Goal: Find specific page/section: Find specific page/section

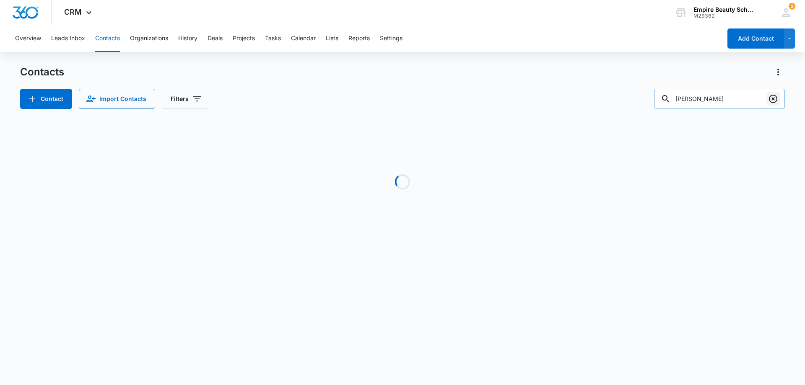
click at [772, 100] on icon "Clear" at bounding box center [772, 99] width 8 height 8
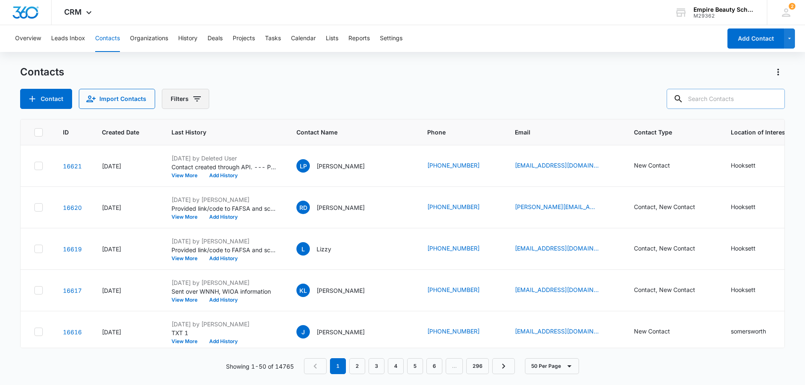
click at [196, 101] on icon "Filters" at bounding box center [197, 98] width 8 height 5
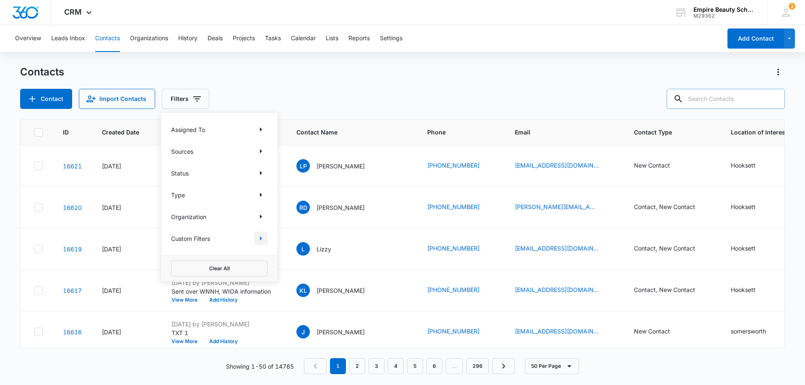
click at [263, 240] on icon "Show Custom Filters filters" at bounding box center [261, 238] width 10 height 10
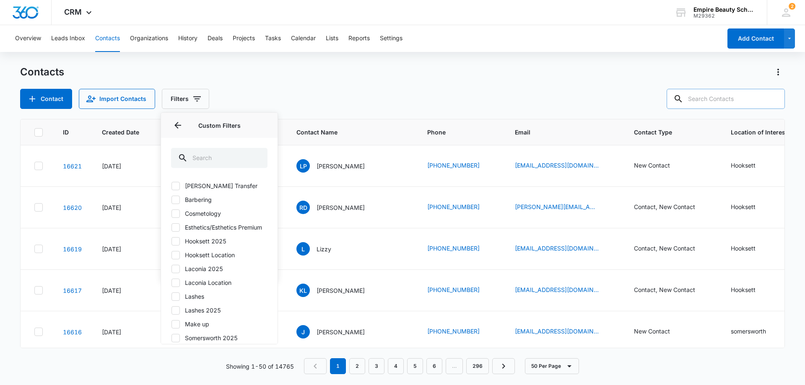
click at [171, 279] on div "[PERSON_NAME] Transfer Barbering Cosmetology Esthetics/Esthetics Premium Hookse…" at bounding box center [219, 260] width 116 height 168
click at [176, 273] on icon at bounding box center [176, 269] width 8 height 8
click at [171, 269] on input "Laconia 2025" at bounding box center [171, 269] width 0 height 0
checkbox input "true"
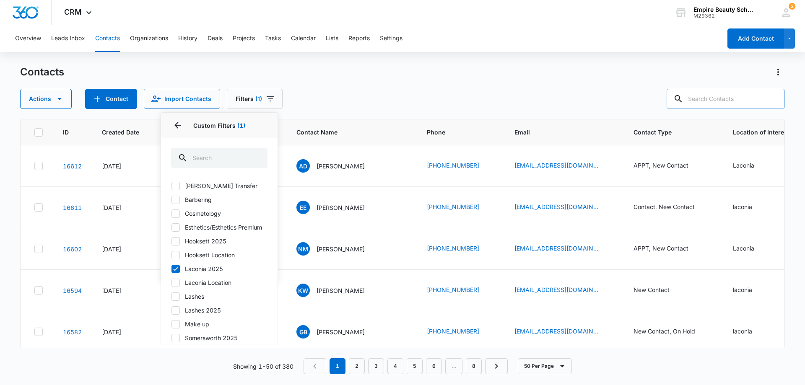
click at [199, 127] on p "Custom Filters (1)" at bounding box center [219, 125] width 96 height 9
click at [235, 102] on button "Filters (1)" at bounding box center [255, 99] width 56 height 20
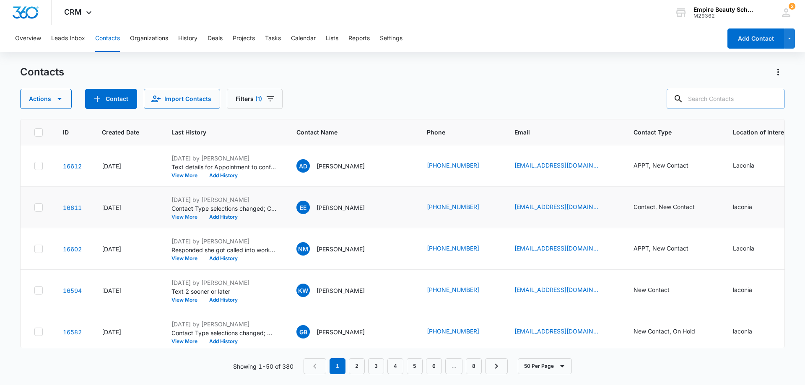
click at [189, 218] on button "View More" at bounding box center [187, 217] width 32 height 5
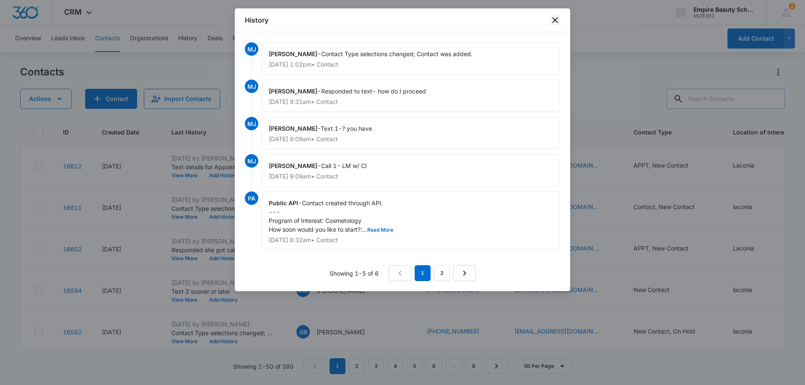
click at [558, 21] on icon "close" at bounding box center [555, 20] width 10 height 10
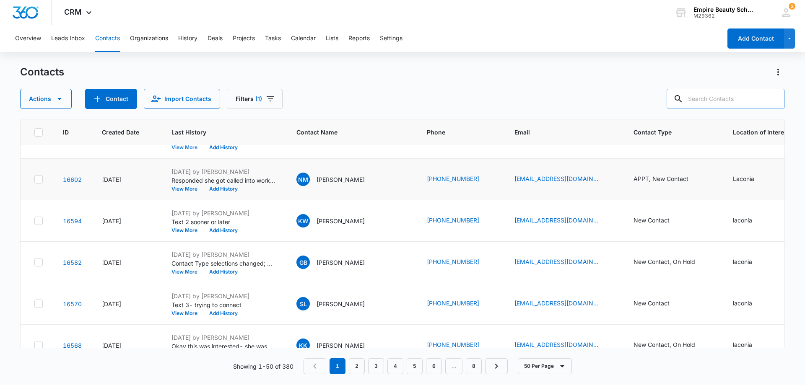
scroll to position [84, 0]
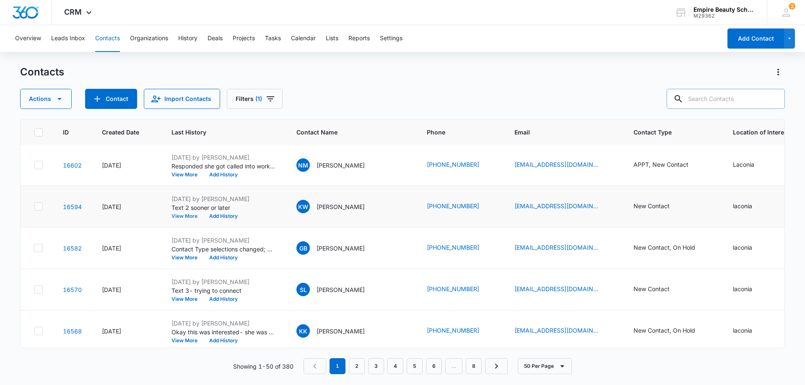
click at [186, 215] on button "View More" at bounding box center [187, 216] width 32 height 5
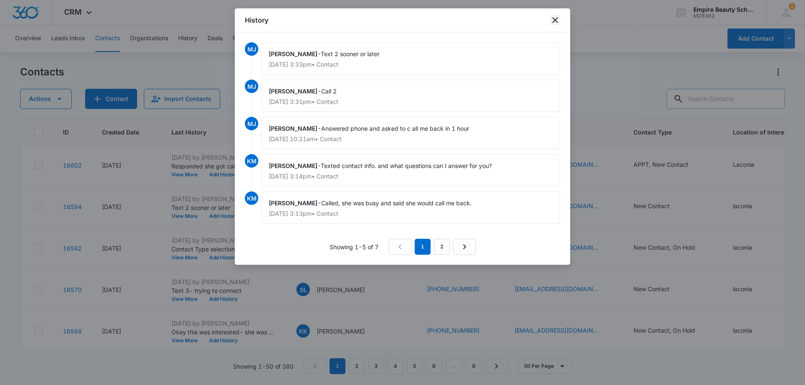
click at [555, 17] on icon "close" at bounding box center [555, 20] width 10 height 10
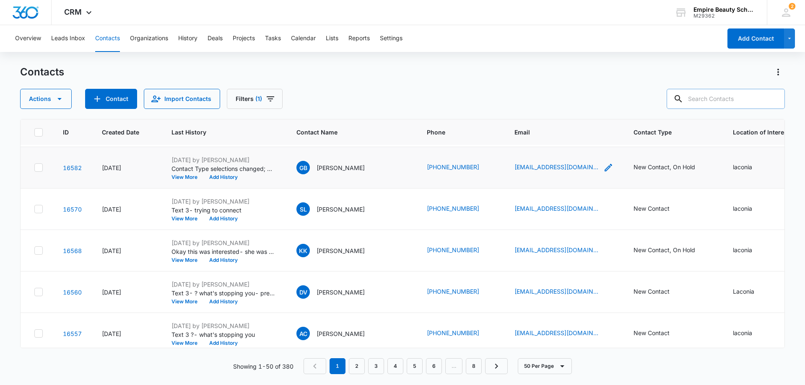
scroll to position [168, 0]
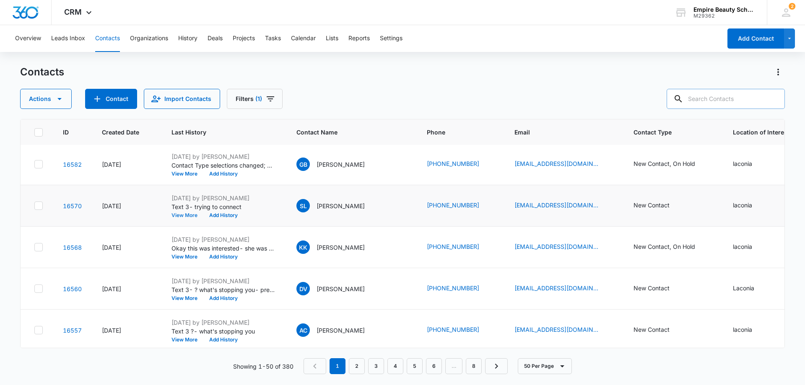
click at [187, 215] on button "View More" at bounding box center [187, 215] width 32 height 5
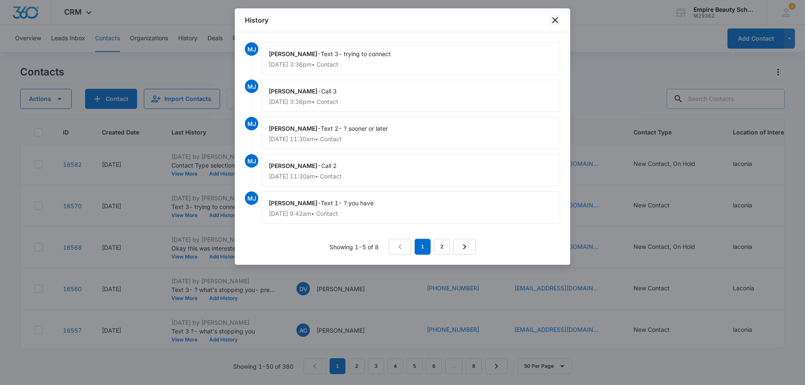
click at [556, 19] on icon "close" at bounding box center [555, 20] width 6 height 6
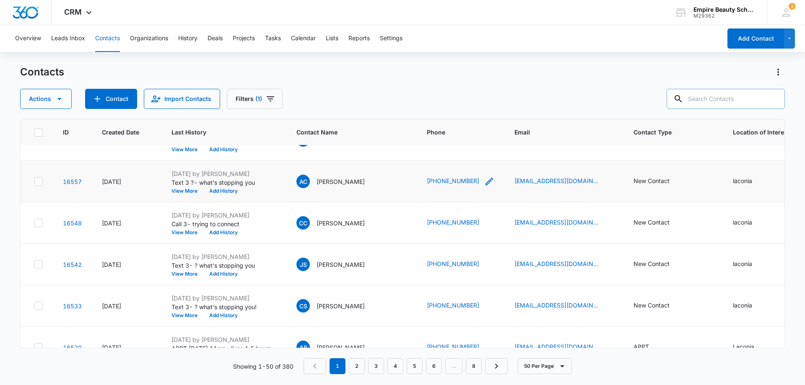
scroll to position [335, 0]
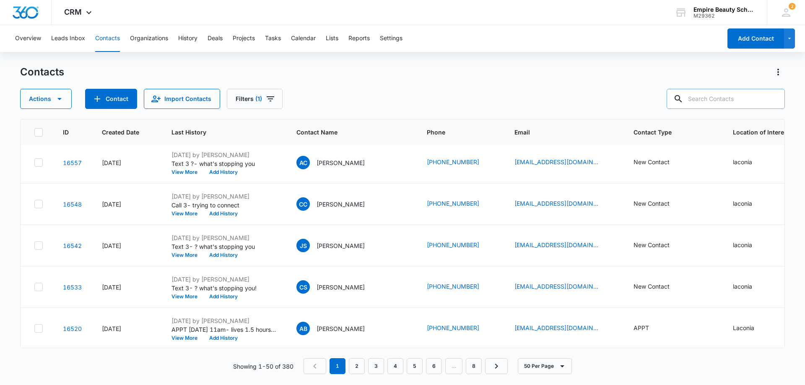
click at [374, 79] on div "Contacts Actions Contact Import Contacts Filters (1)" at bounding box center [402, 87] width 764 height 44
